Goal: Check status: Check status

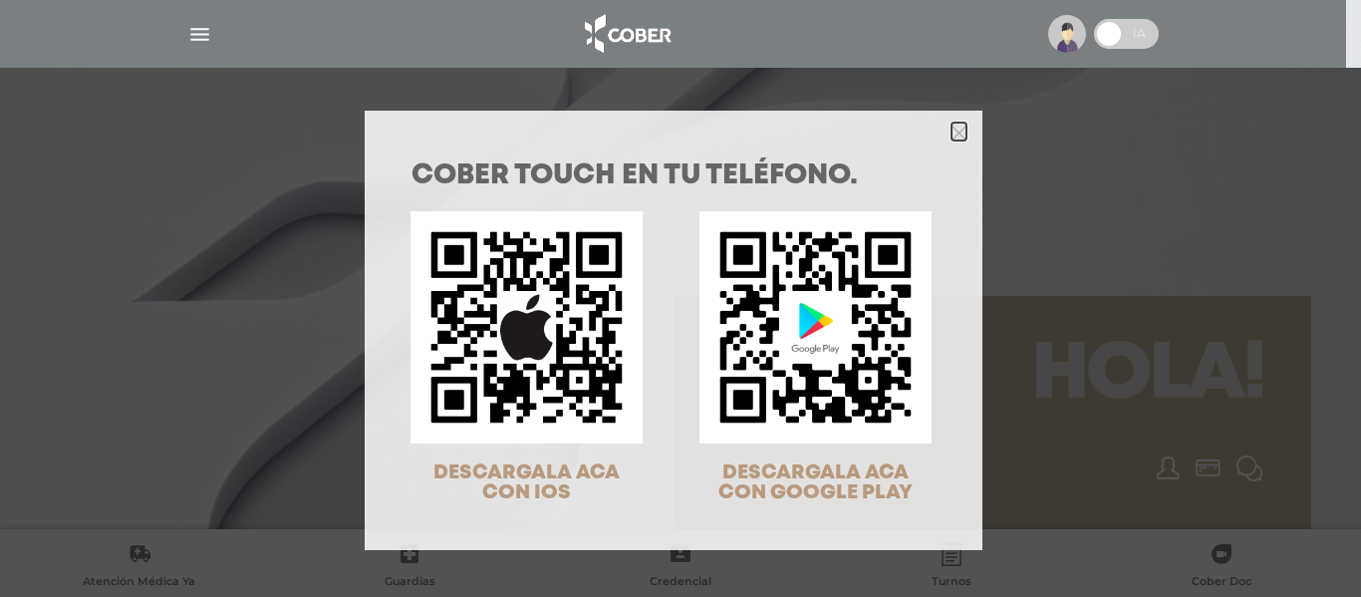
click at [952, 131] on icon "Close" at bounding box center [959, 133] width 15 height 15
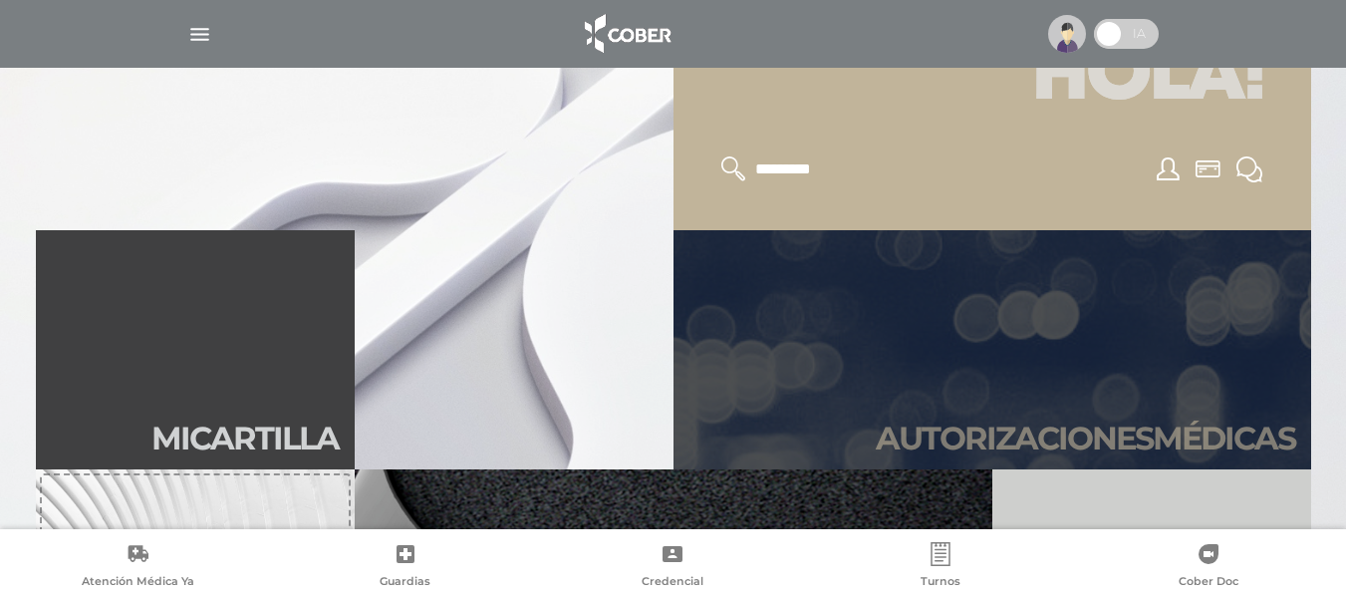
scroll to position [399, 0]
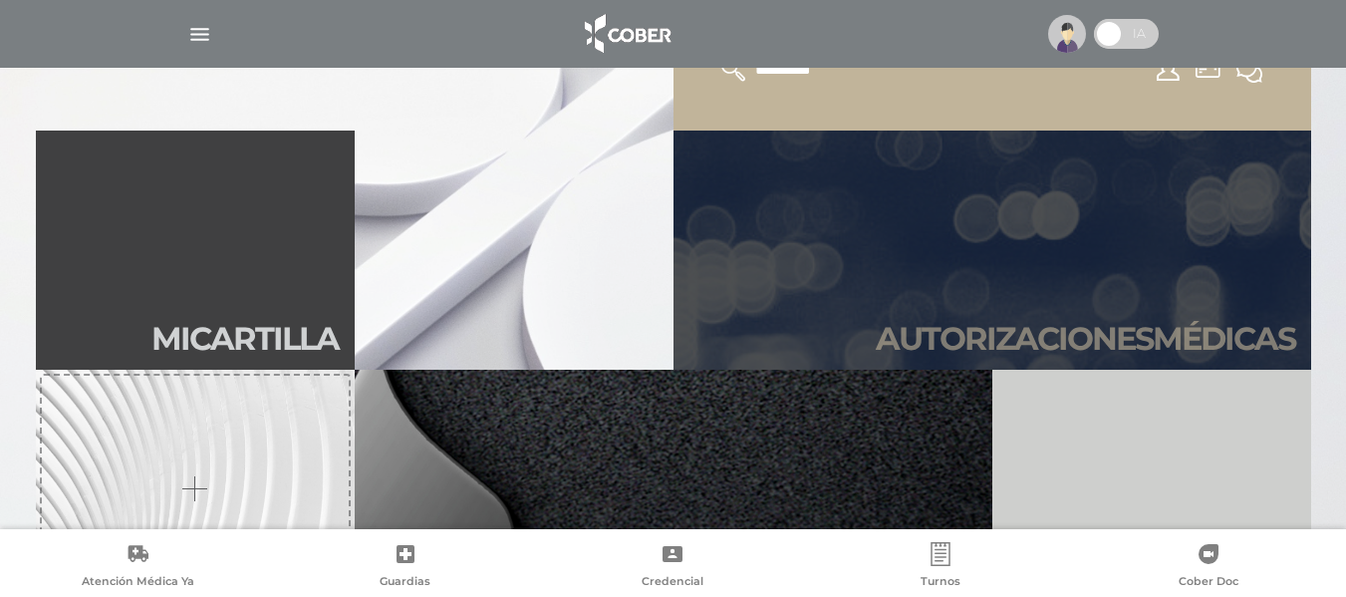
click at [1047, 317] on link "Autori zaciones médicas" at bounding box center [993, 250] width 638 height 239
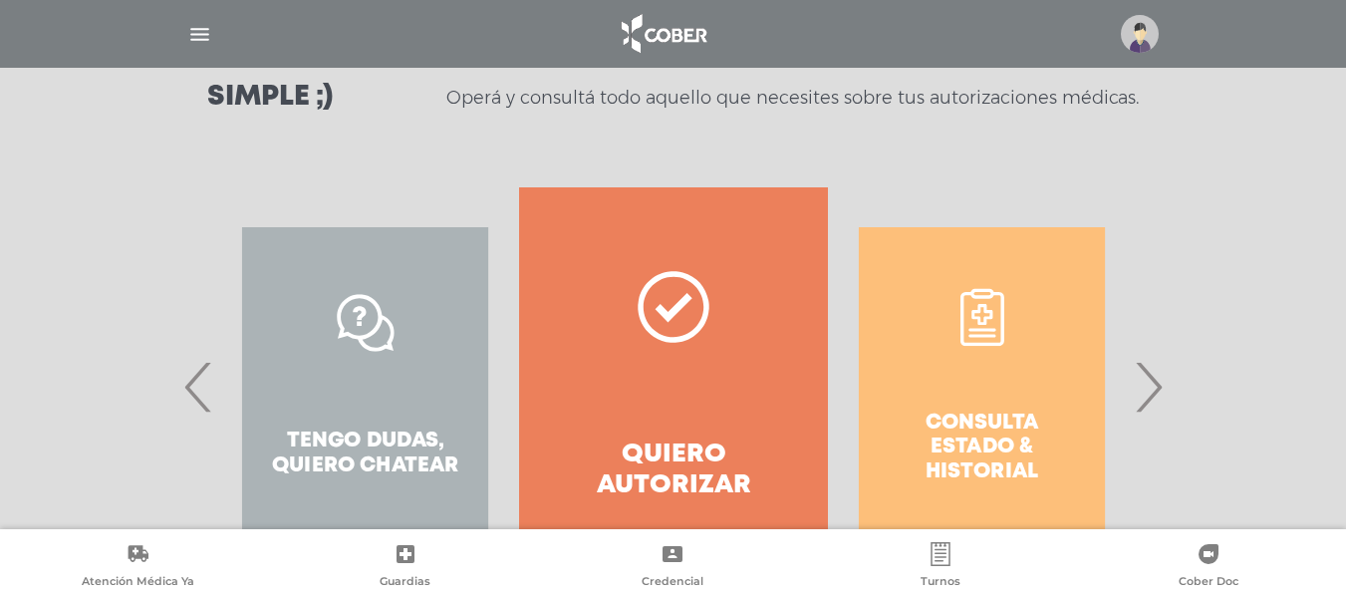
scroll to position [399, 0]
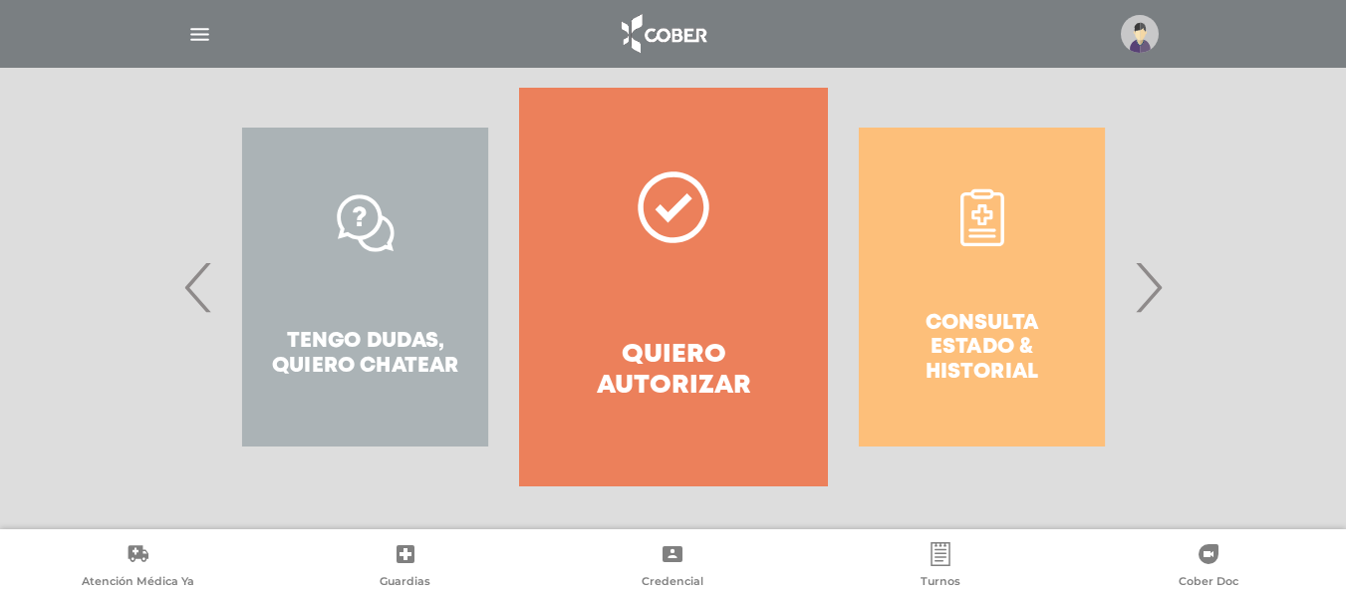
click at [1147, 288] on span "›" at bounding box center [1148, 287] width 39 height 108
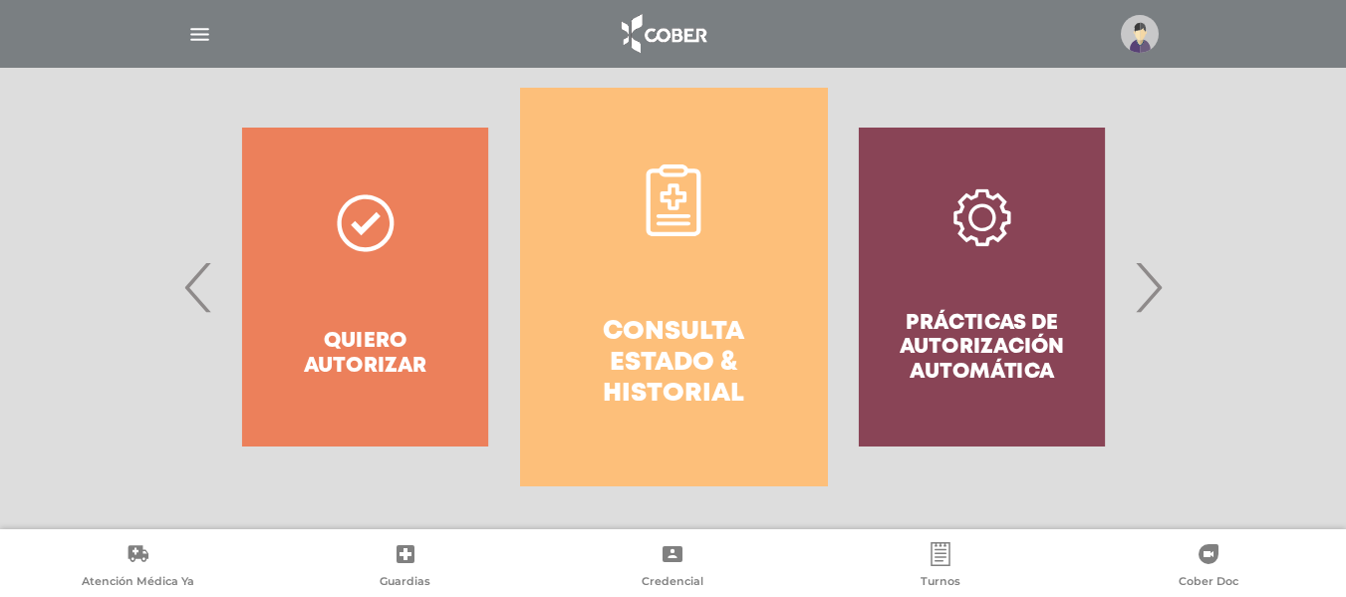
click at [663, 336] on h4 "Consulta estado & historial" at bounding box center [674, 364] width 236 height 94
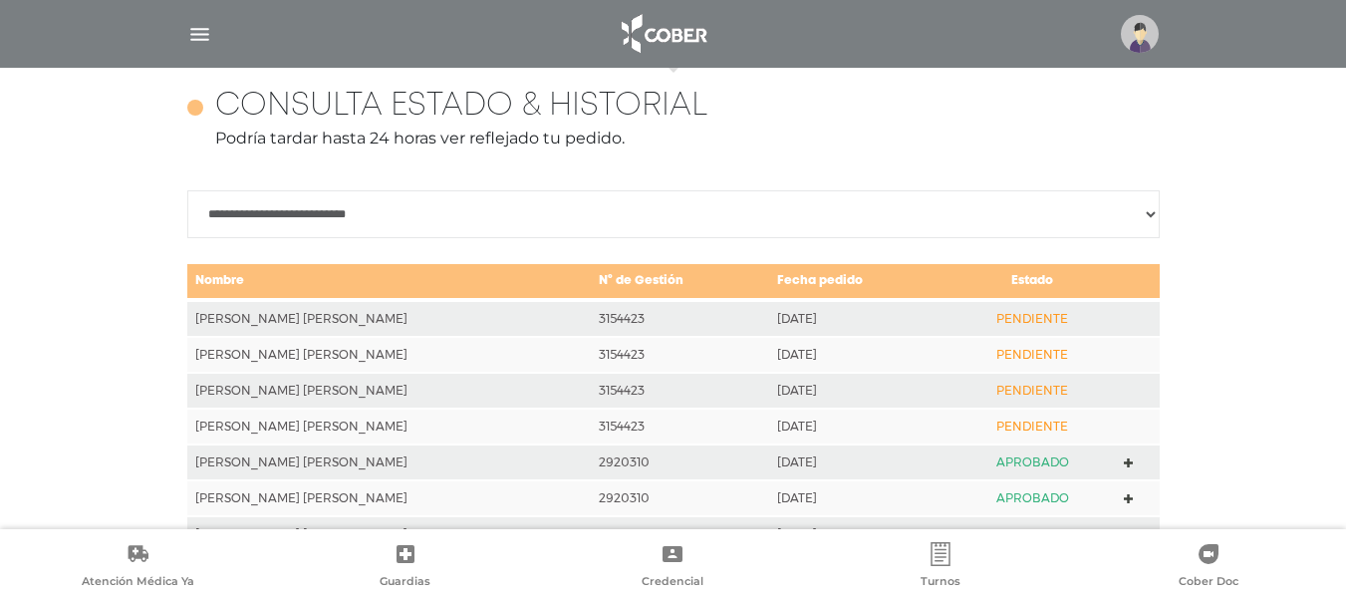
scroll to position [885, 0]
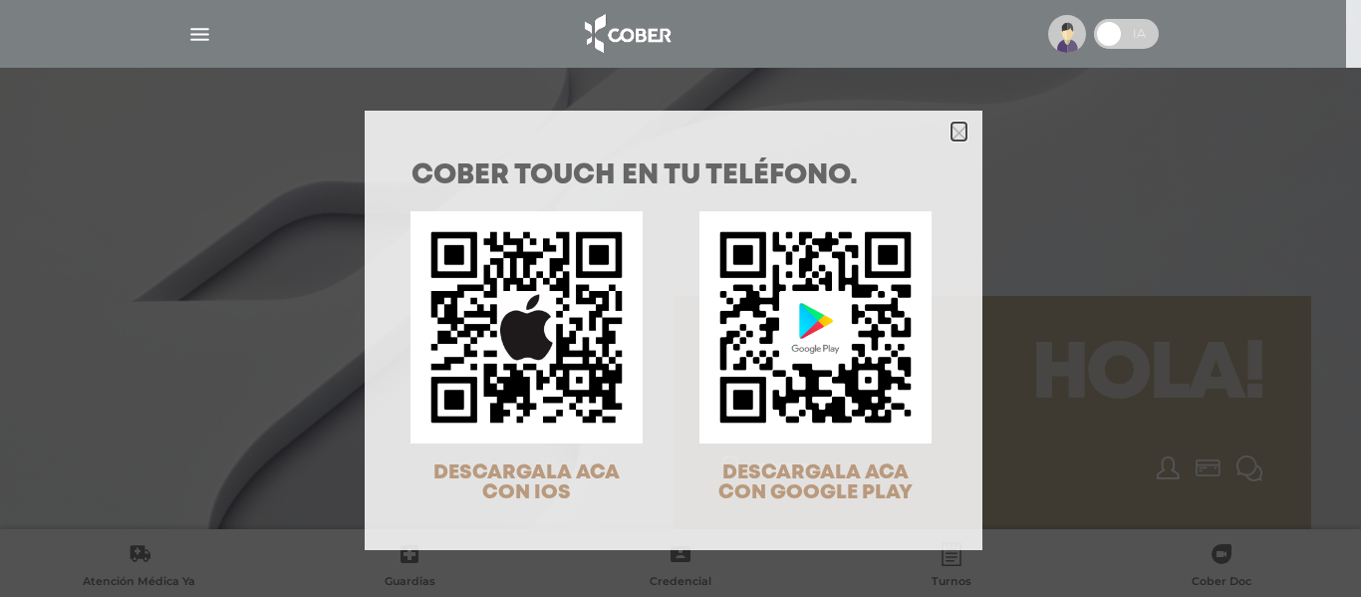
click at [952, 130] on icon "Close" at bounding box center [959, 133] width 15 height 15
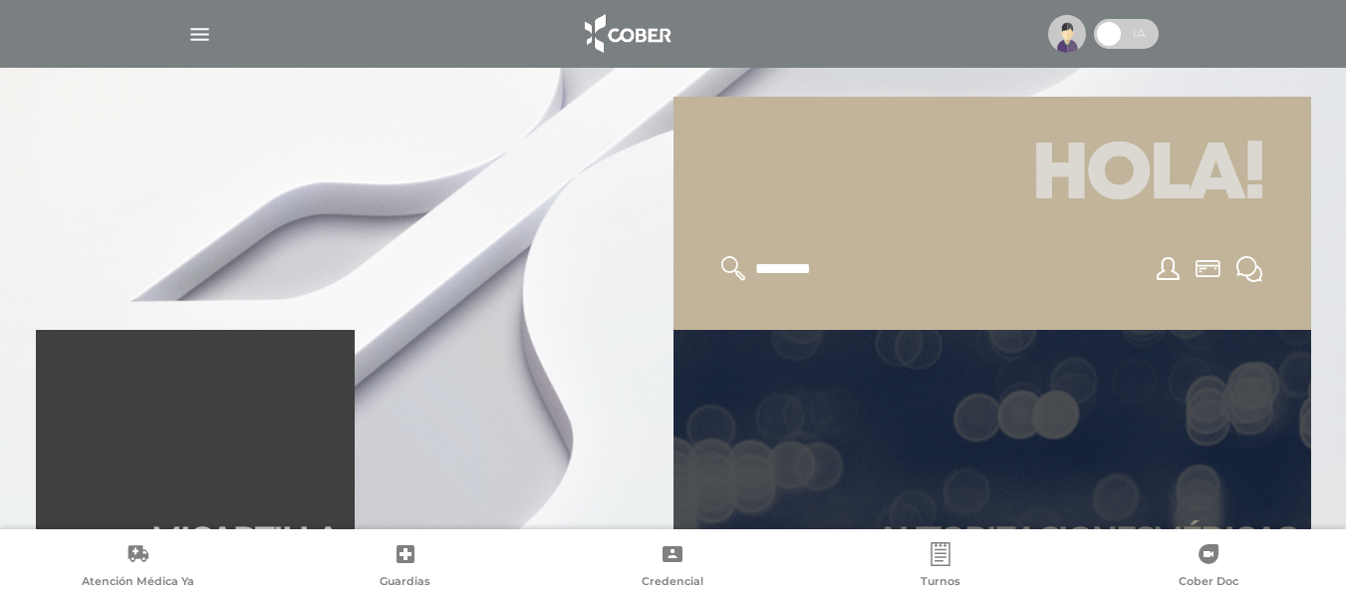
scroll to position [299, 0]
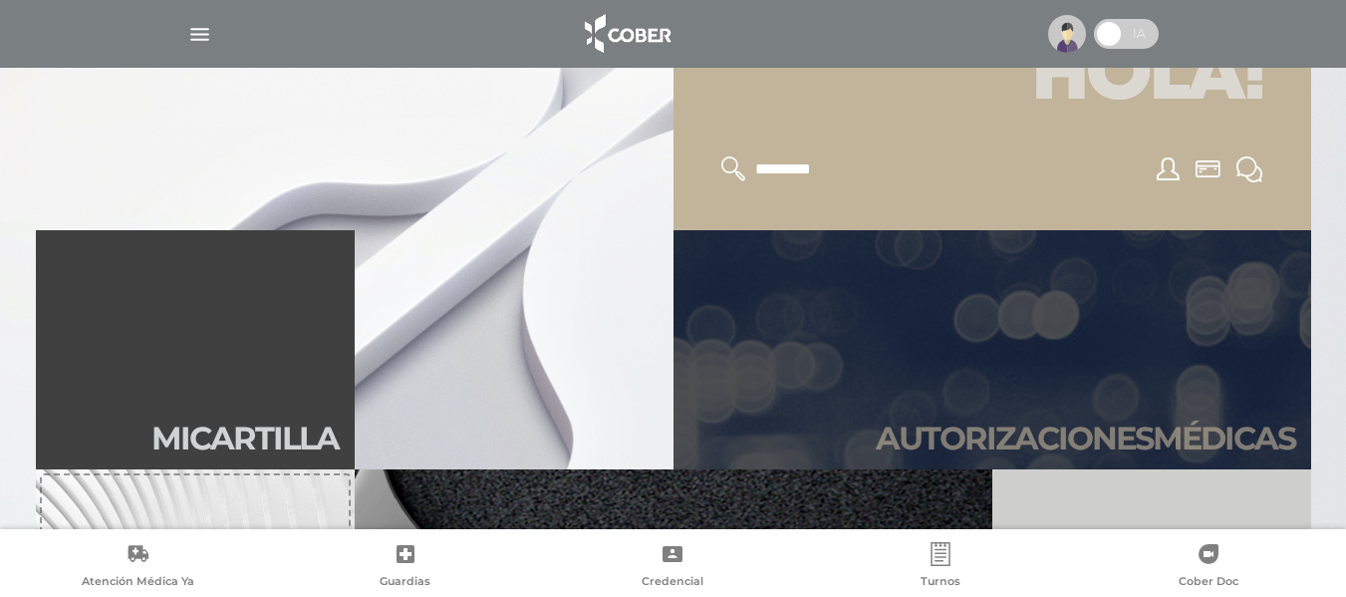
click at [1124, 339] on link "Autori zaciones médicas" at bounding box center [993, 349] width 638 height 239
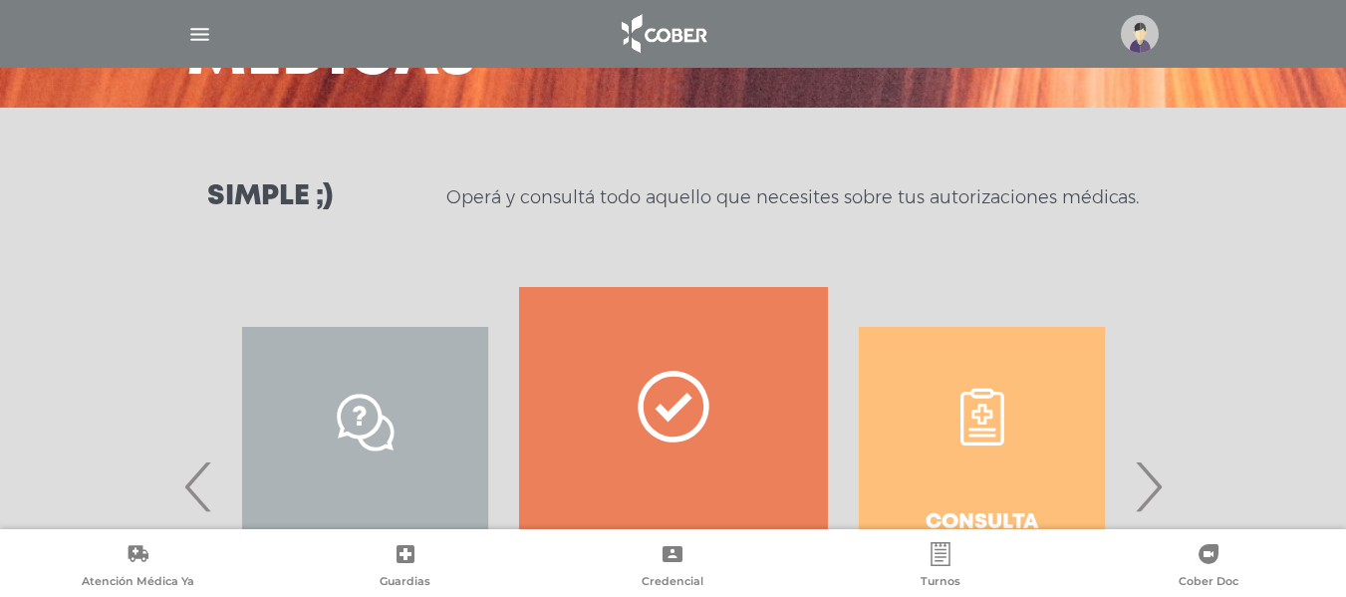
scroll to position [399, 0]
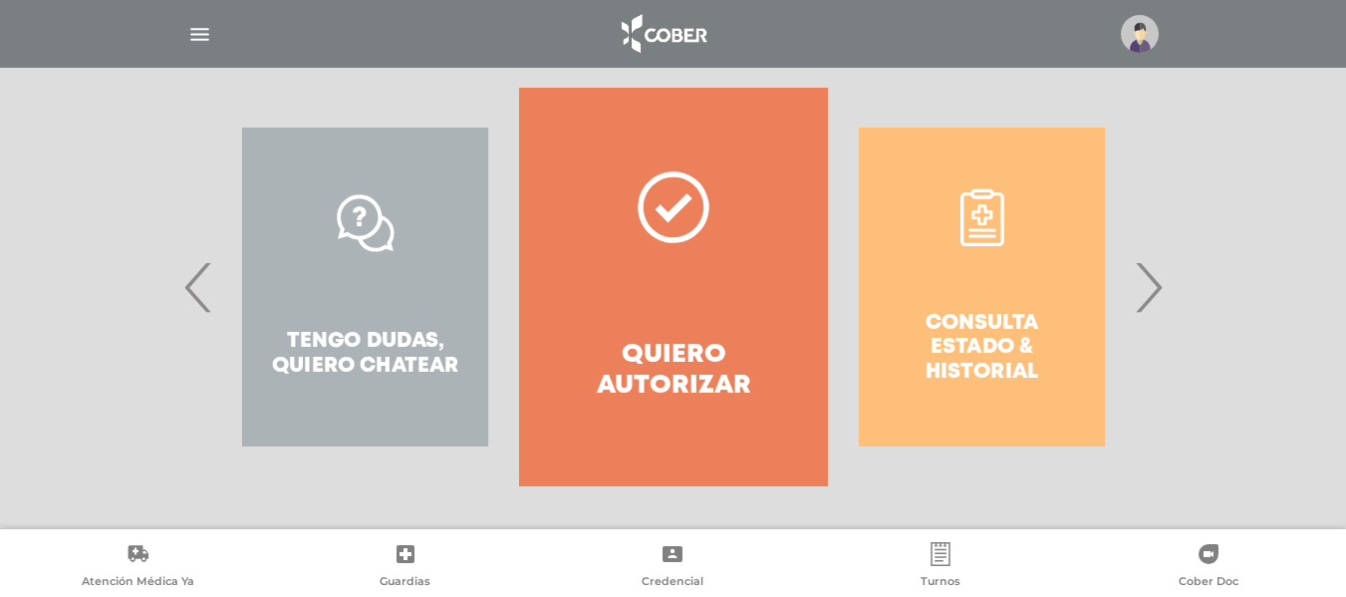
click at [1152, 292] on span "›" at bounding box center [1148, 287] width 39 height 108
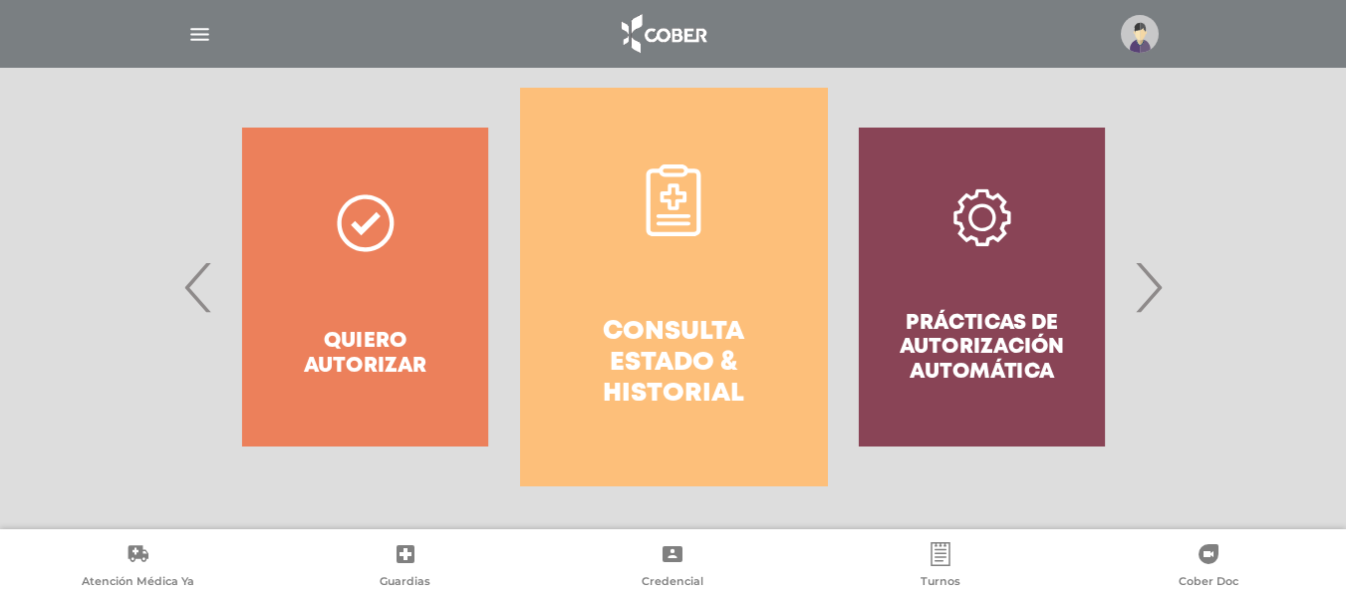
click at [711, 303] on link "Consulta estado & historial" at bounding box center [674, 287] width 308 height 399
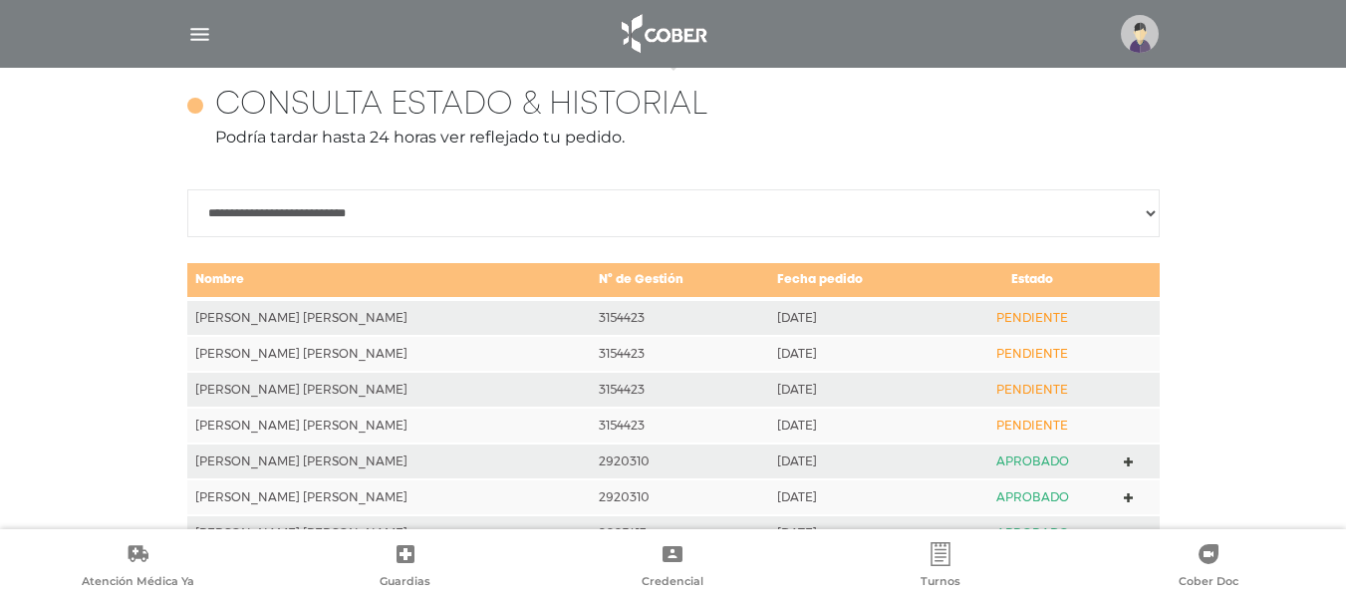
scroll to position [885, 0]
